Goal: Transaction & Acquisition: Register for event/course

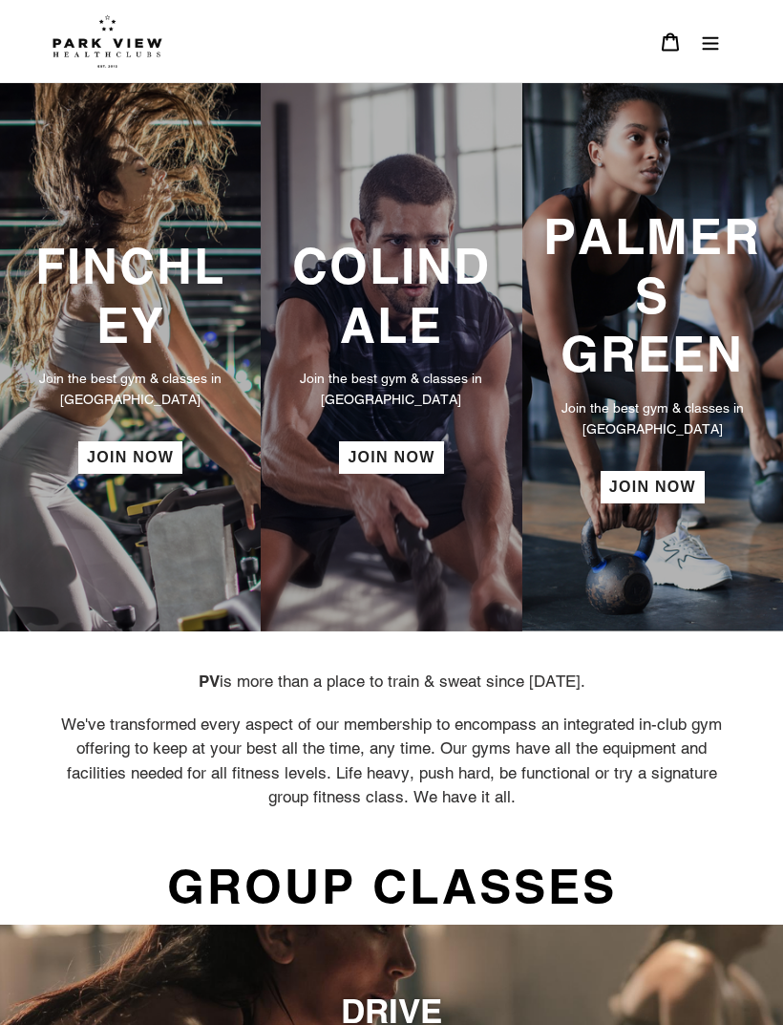
click at [75, 300] on h3 "FINCHLEY" at bounding box center [130, 295] width 223 height 117
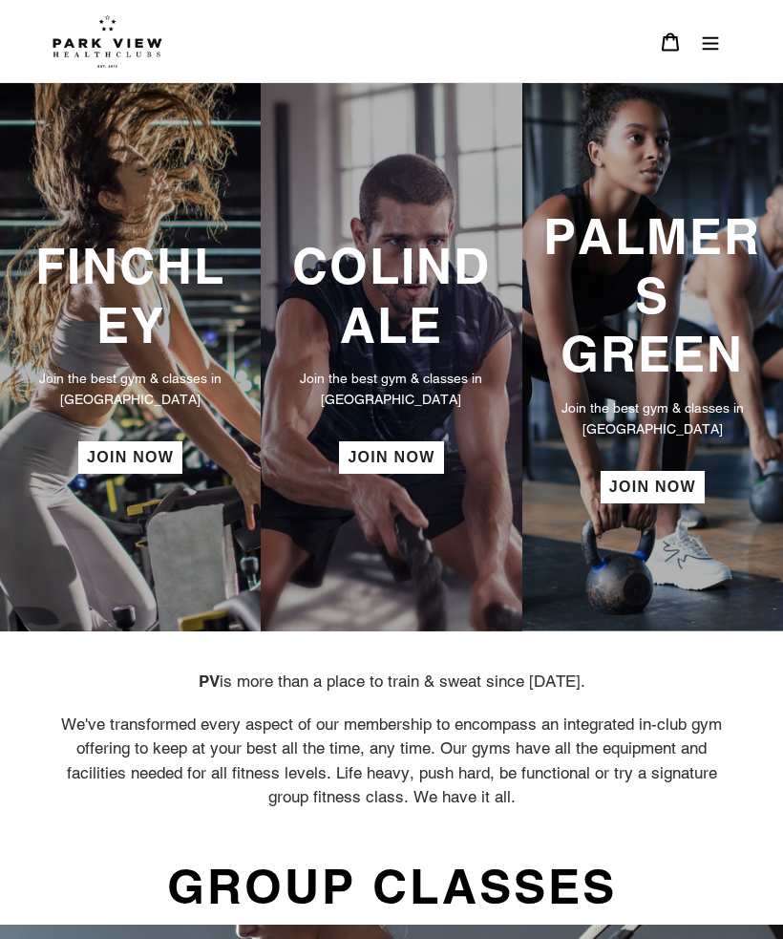
click at [94, 448] on link "JOIN NOW" at bounding box center [130, 457] width 104 height 32
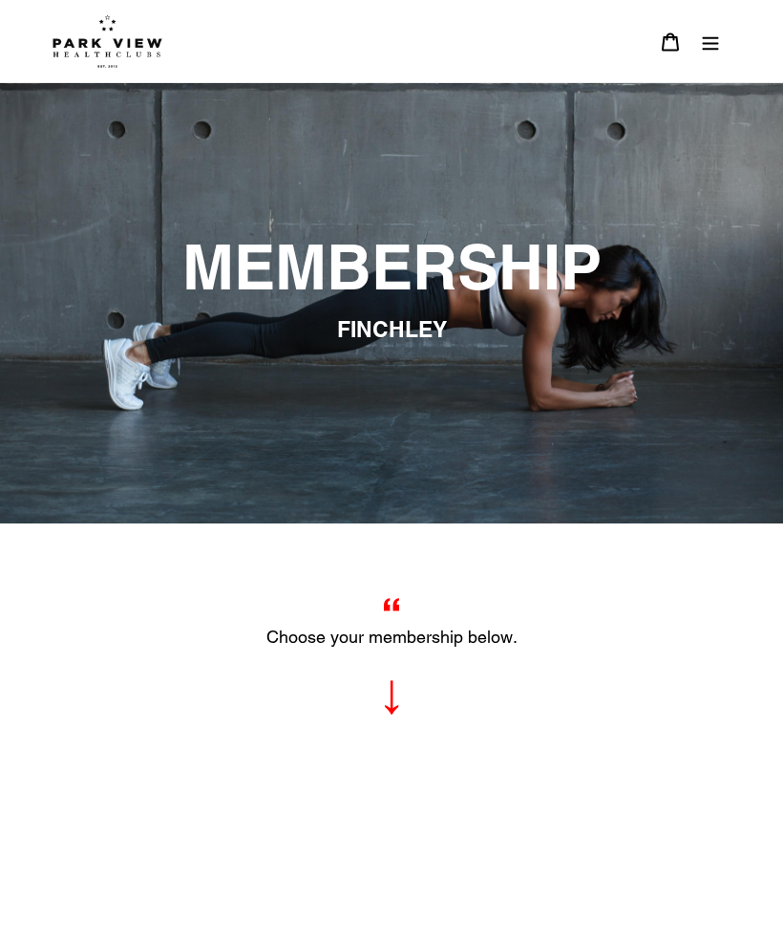
click at [709, 60] on button "Menu" at bounding box center [711, 41] width 40 height 42
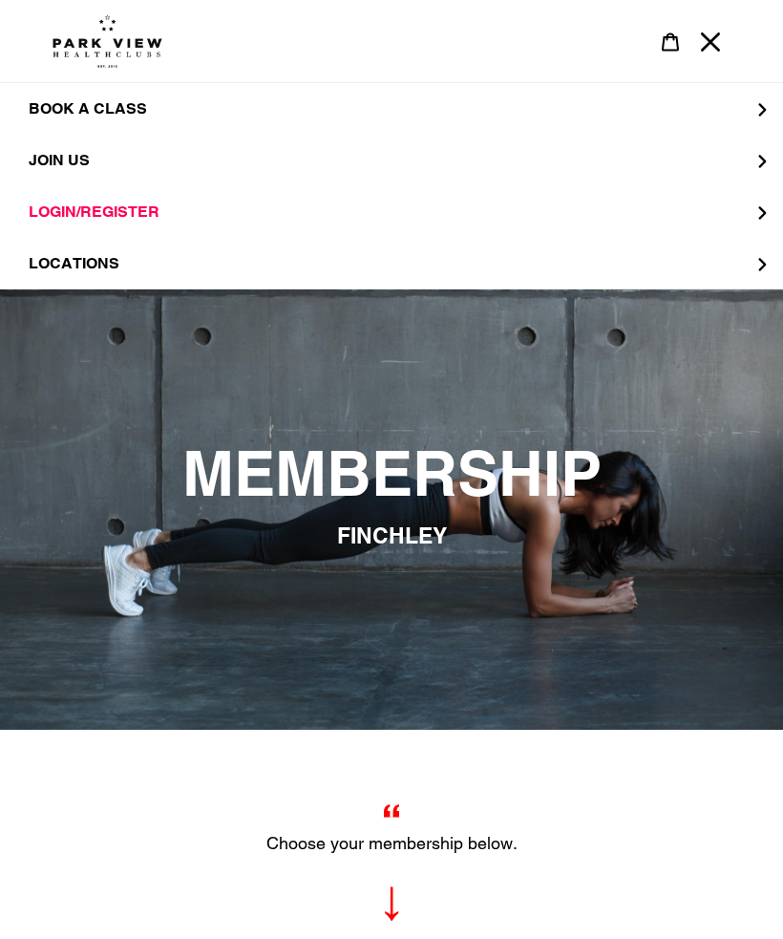
click at [712, 116] on button "BOOK A CLASS" at bounding box center [391, 109] width 783 height 52
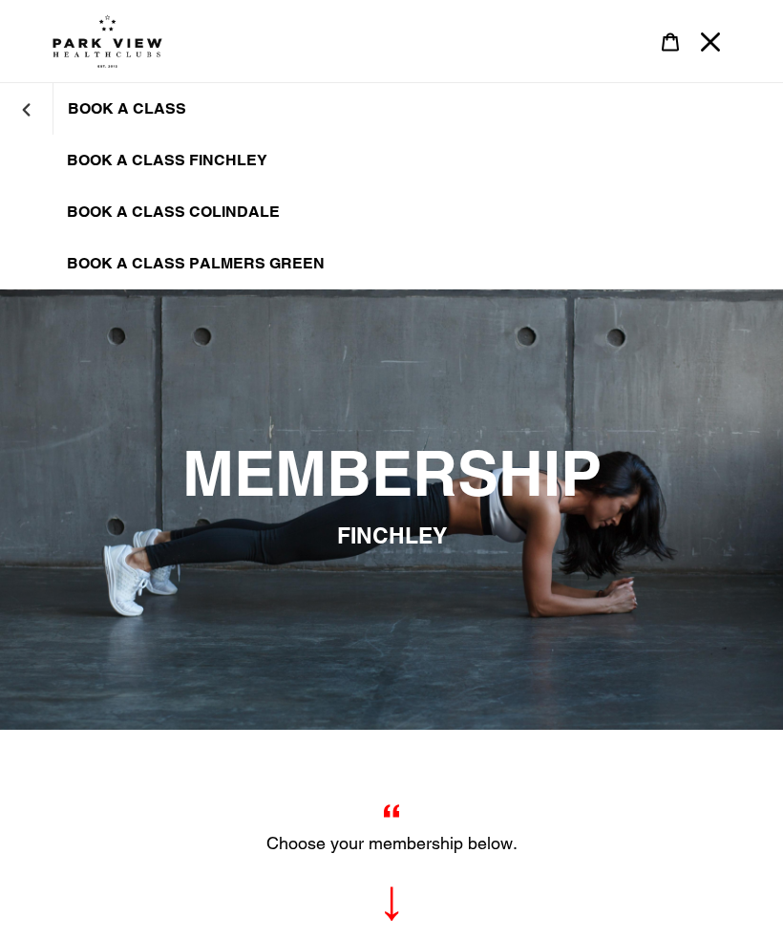
click at [255, 178] on link "BOOK A CLASS FINCHLEY" at bounding box center [391, 161] width 783 height 52
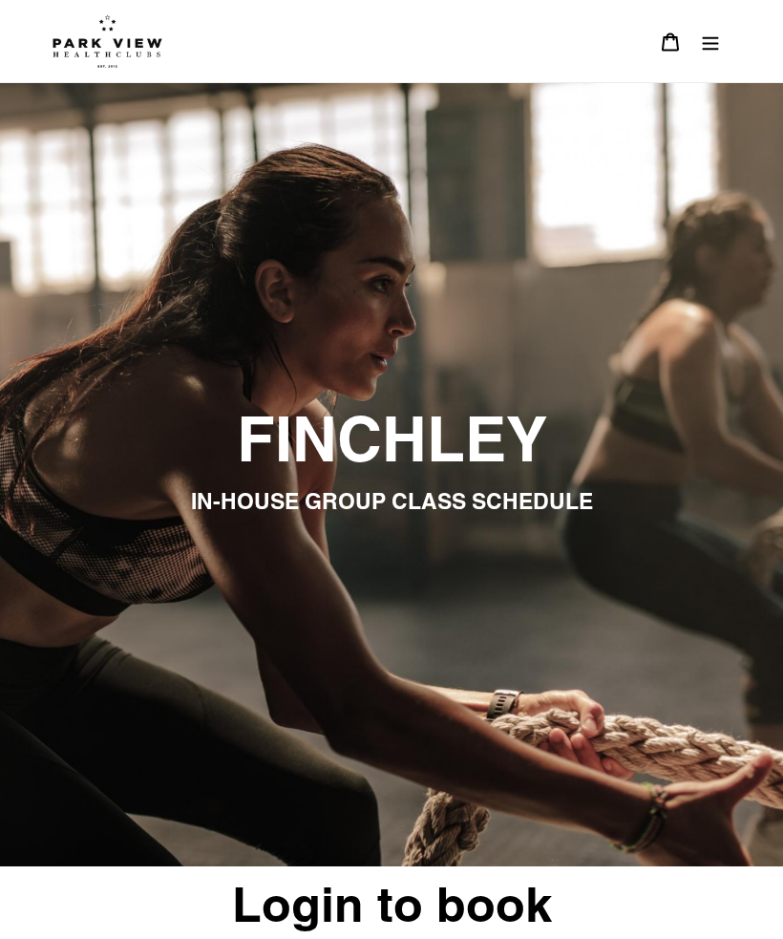
click at [712, 53] on button "Menu" at bounding box center [711, 41] width 40 height 42
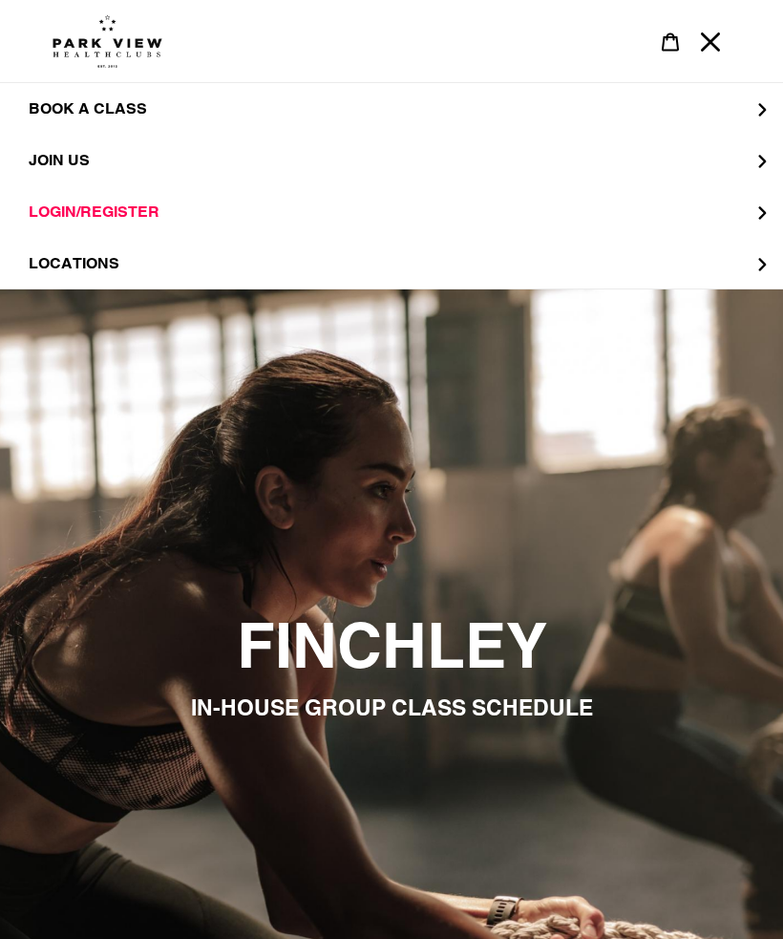
click at [582, 153] on button "JOIN US" at bounding box center [391, 161] width 783 height 52
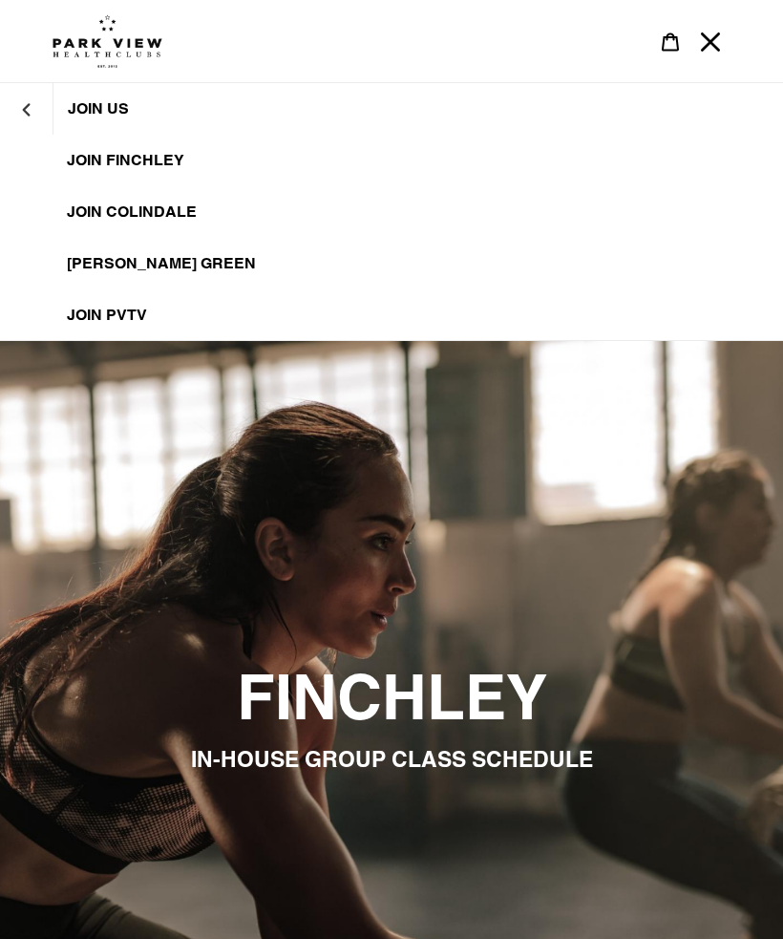
click at [170, 164] on span "JOIN FINCHLEY" at bounding box center [125, 160] width 117 height 19
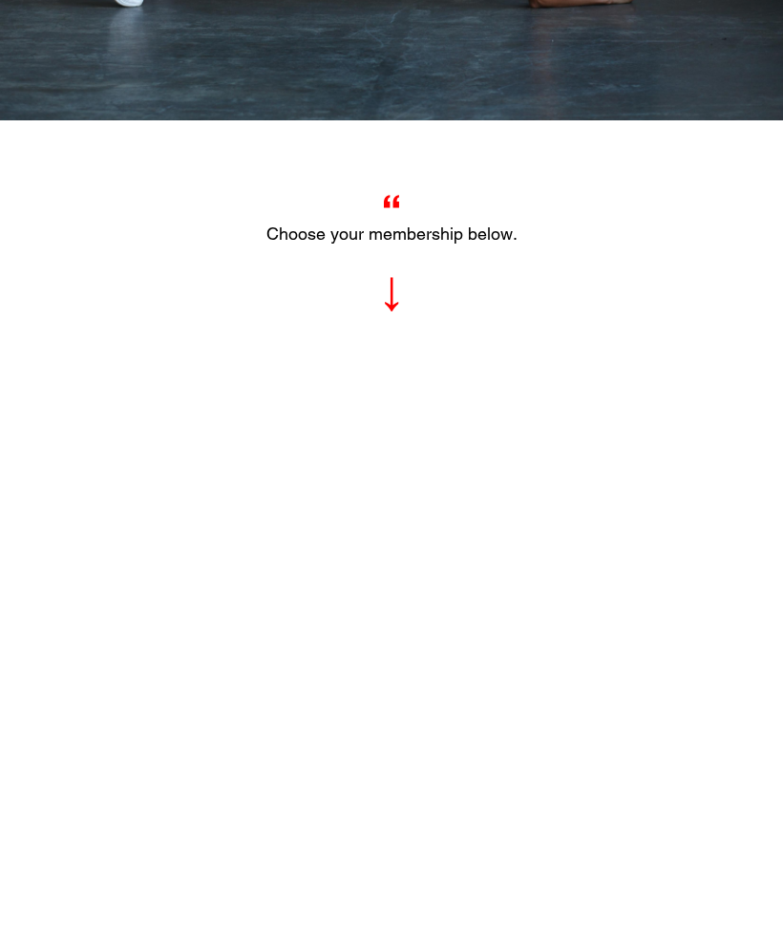
scroll to position [403, 0]
